Goal: Transaction & Acquisition: Book appointment/travel/reservation

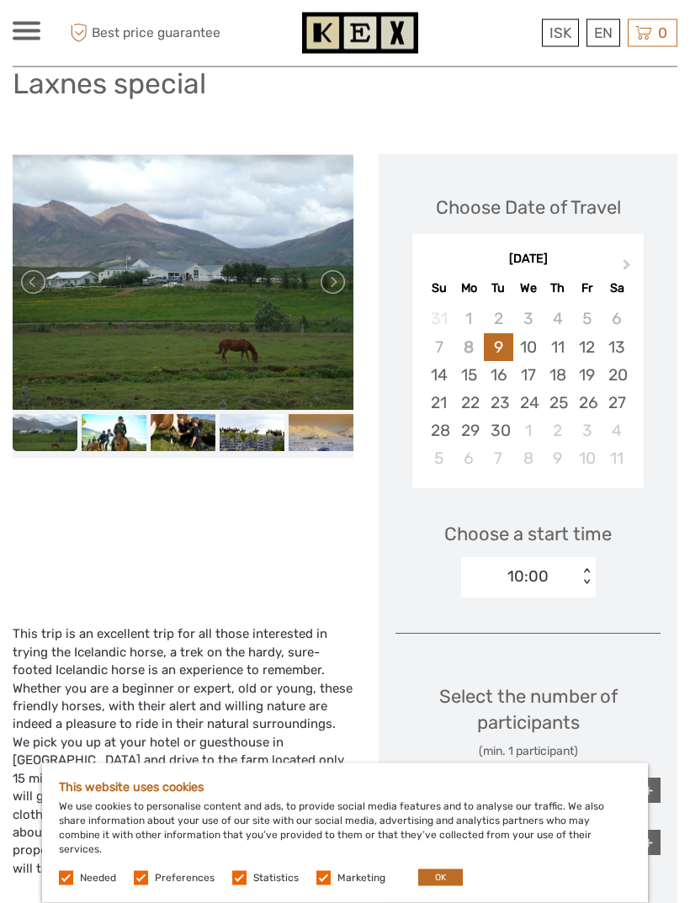
scroll to position [172, 0]
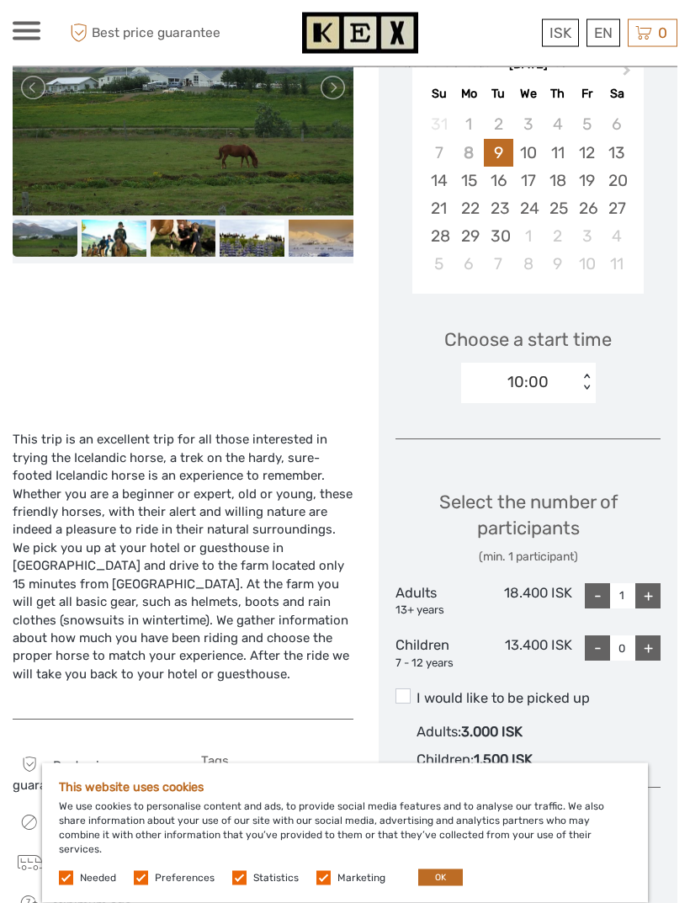
click at [435, 887] on button "OK" at bounding box center [440, 878] width 45 height 17
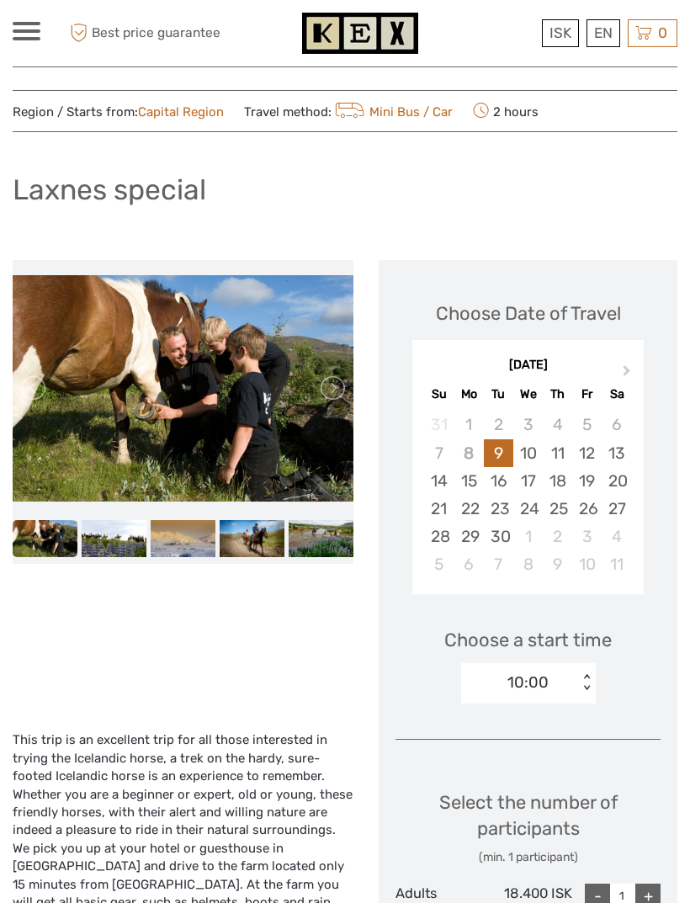
scroll to position [0, 0]
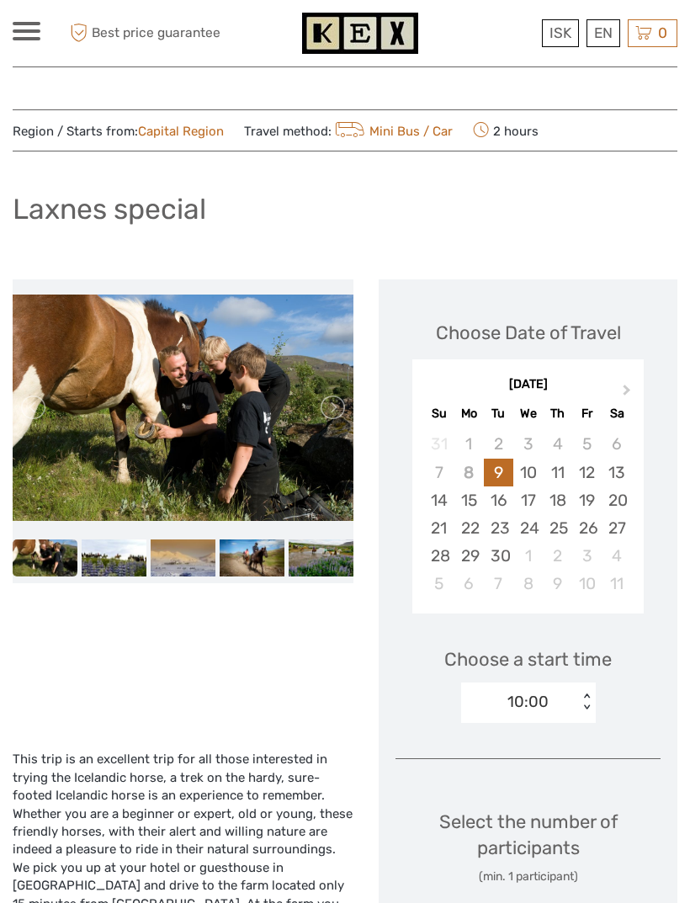
click at [56, 562] on img at bounding box center [45, 558] width 65 height 36
click at [197, 559] on img at bounding box center [183, 558] width 65 height 36
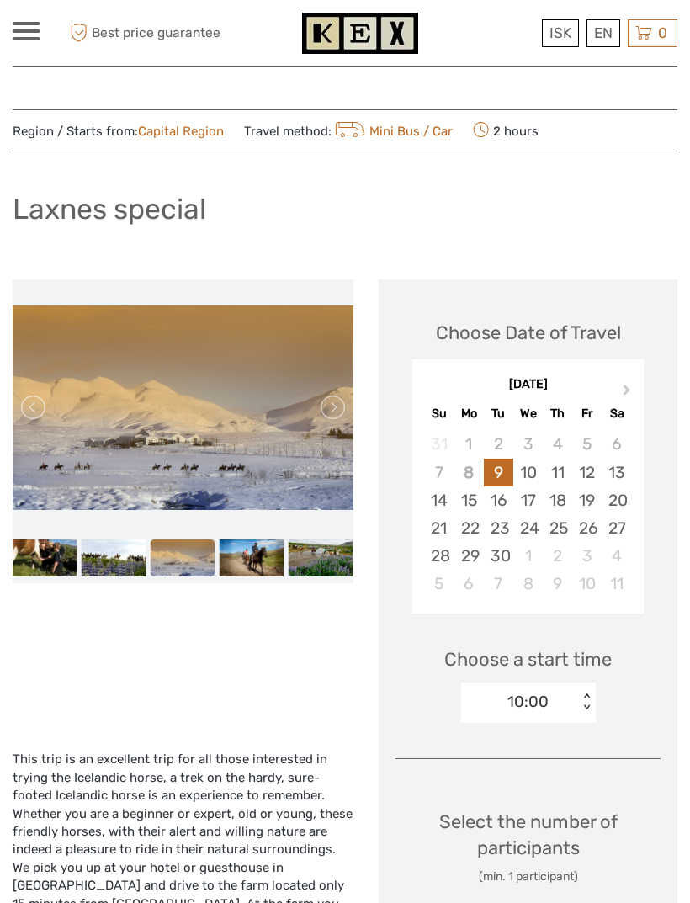
click at [269, 554] on img at bounding box center [252, 558] width 65 height 36
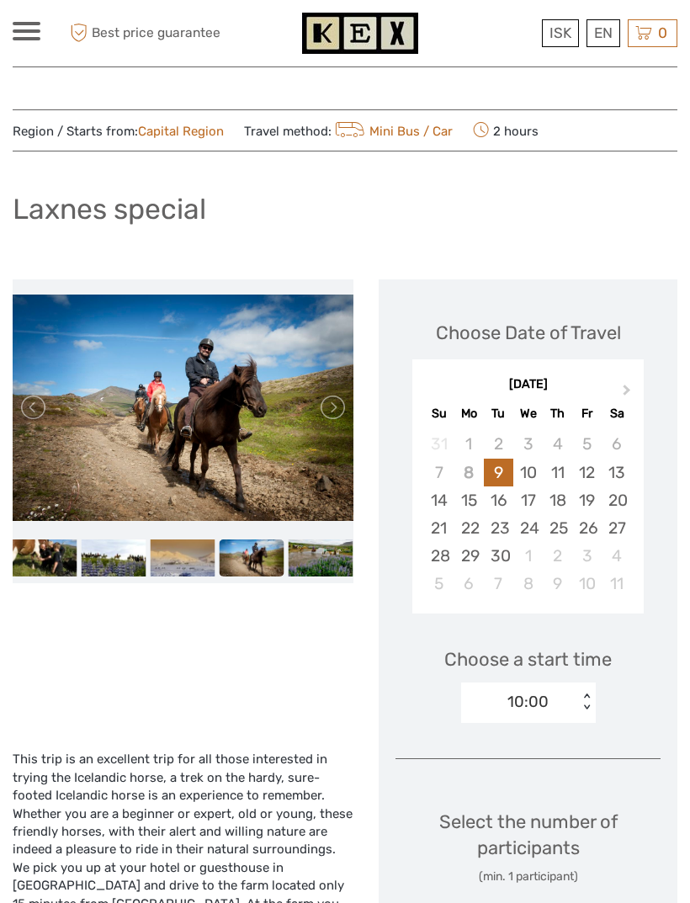
click at [313, 556] on img at bounding box center [321, 558] width 65 height 36
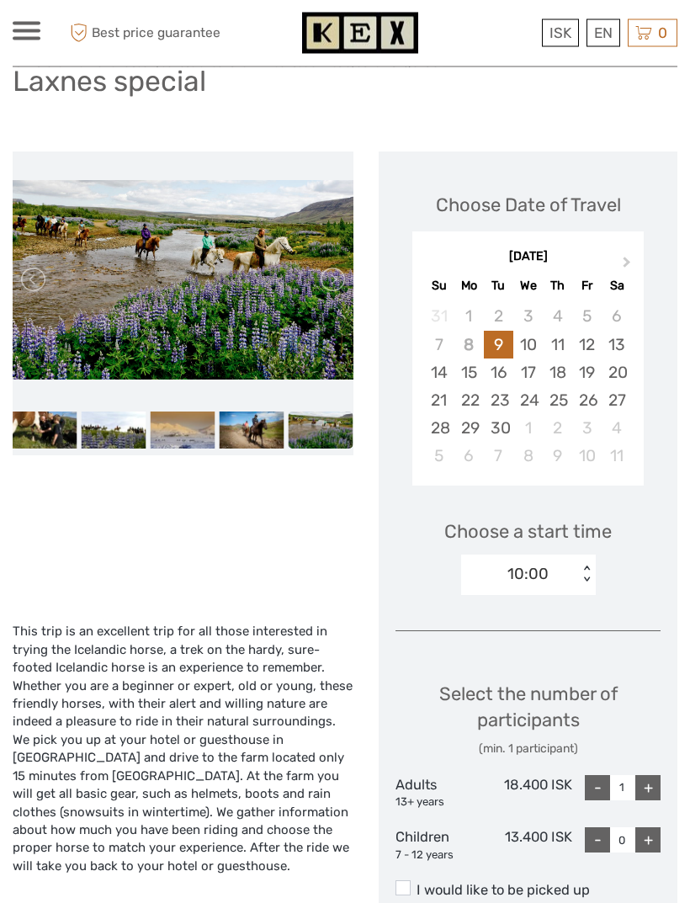
scroll to position [129, 0]
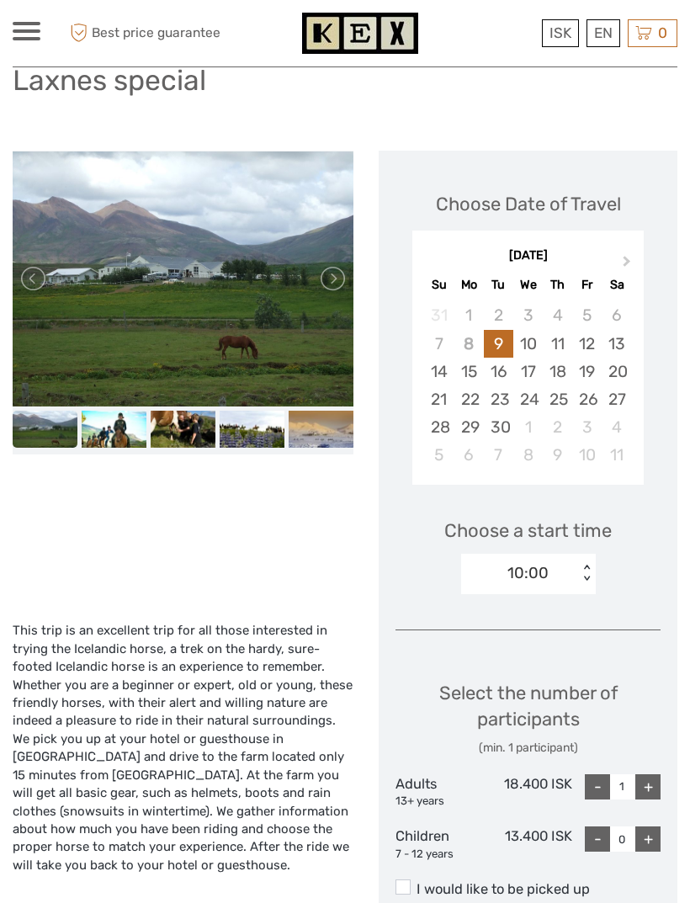
click at [564, 372] on div "18" at bounding box center [557, 372] width 29 height 28
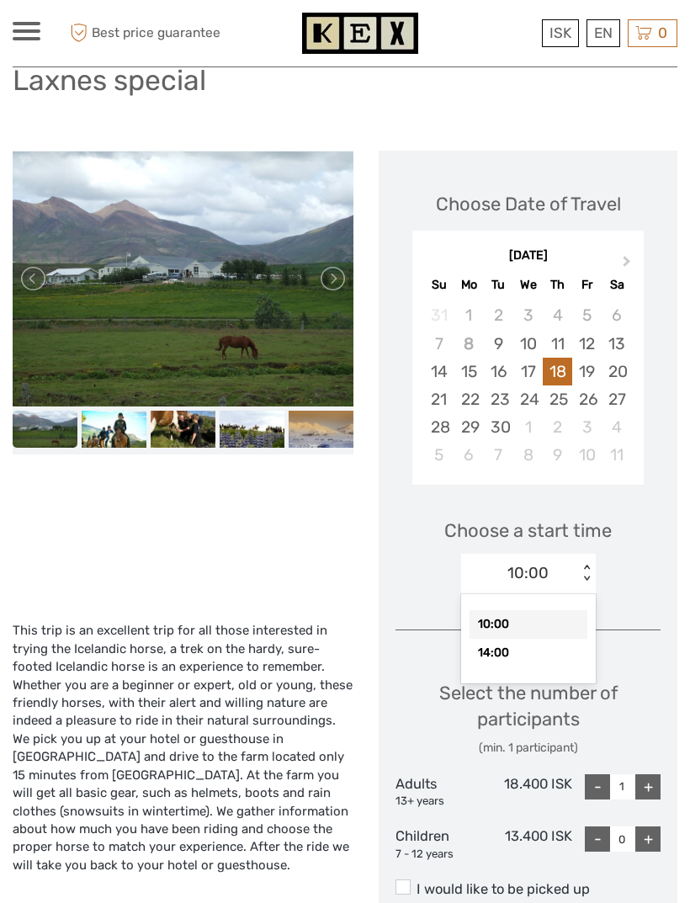
click at [553, 612] on div "10:00" at bounding box center [529, 624] width 118 height 29
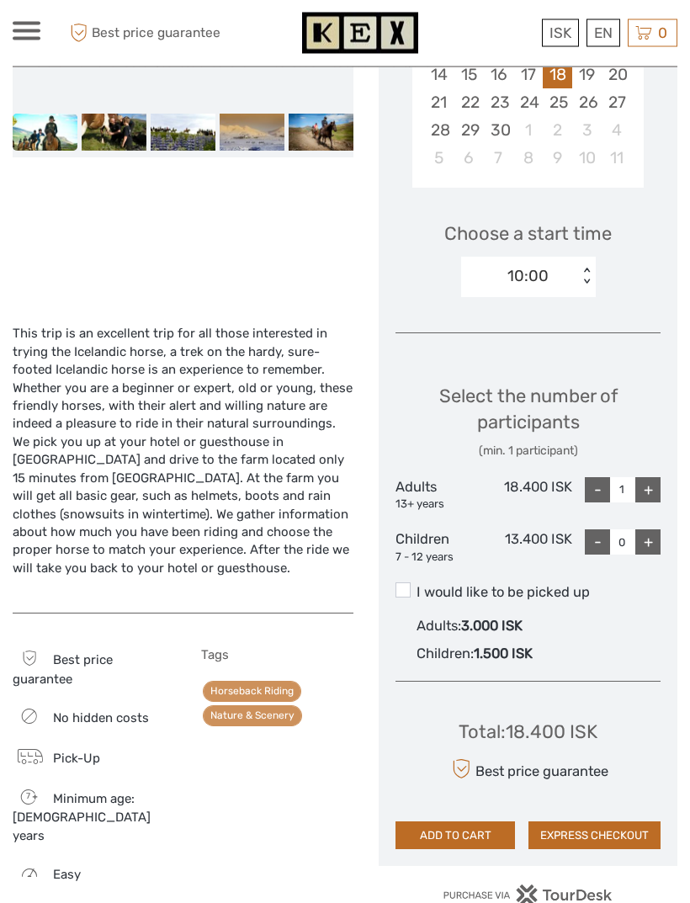
click at [638, 483] on div "+" at bounding box center [648, 490] width 25 height 25
type input "2"
click at [404, 589] on span at bounding box center [403, 590] width 15 height 15
click at [417, 586] on input "I would like to be picked up" at bounding box center [417, 586] width 0 height 0
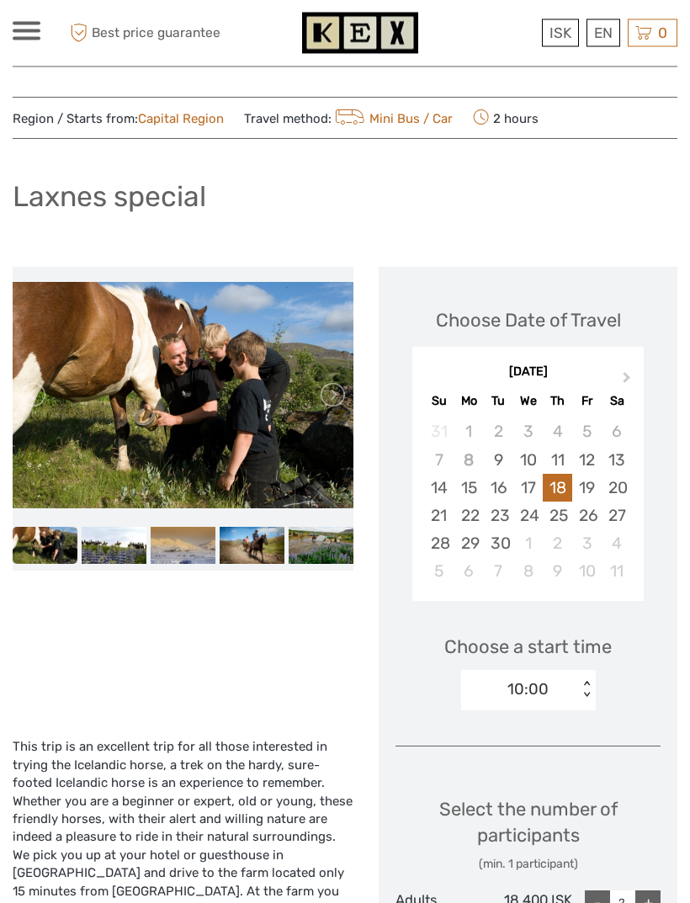
scroll to position [13, 0]
click at [0, 0] on link "English" at bounding box center [0, 0] width 0 height 0
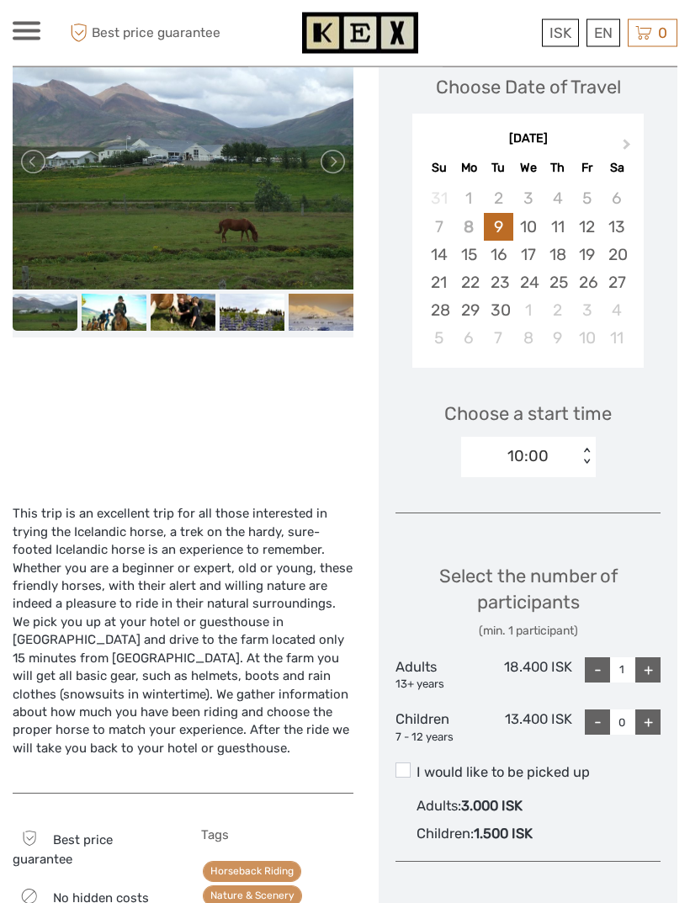
scroll to position [245, 0]
click at [648, 670] on div "+" at bounding box center [648, 670] width 25 height 25
type input "2"
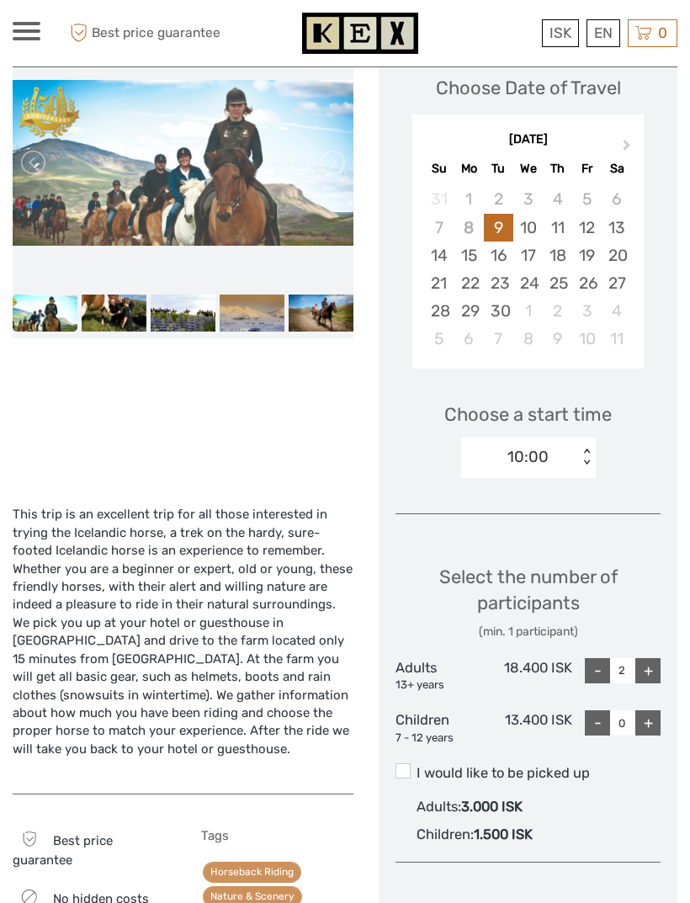
click at [401, 769] on span at bounding box center [403, 771] width 15 height 15
click at [417, 767] on input "I would like to be picked up" at bounding box center [417, 767] width 0 height 0
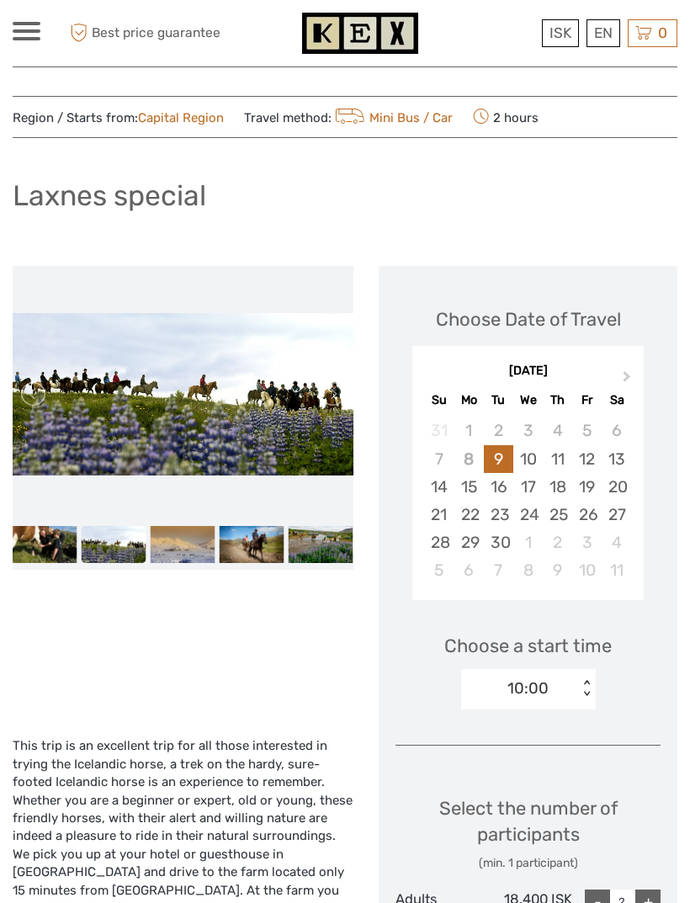
scroll to position [0, 0]
